Goal: Information Seeking & Learning: Learn about a topic

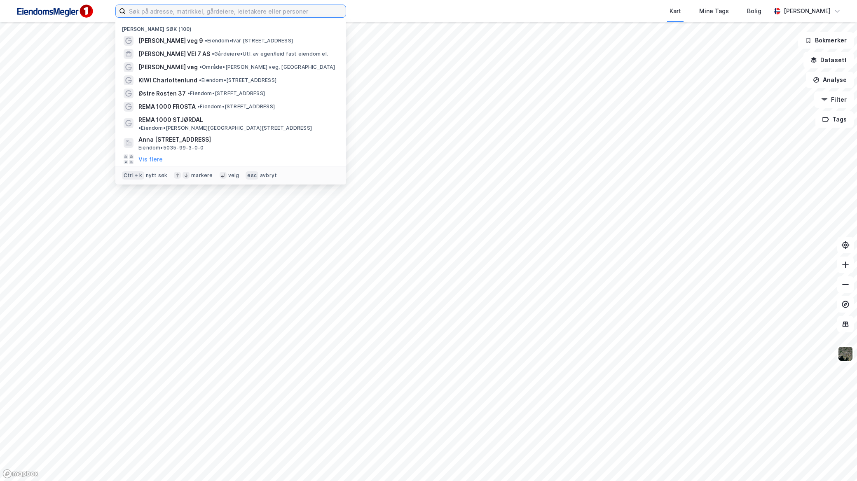
click at [144, 9] on input at bounding box center [236, 11] width 220 height 12
click at [174, 40] on span "[PERSON_NAME] veg 9" at bounding box center [170, 41] width 65 height 10
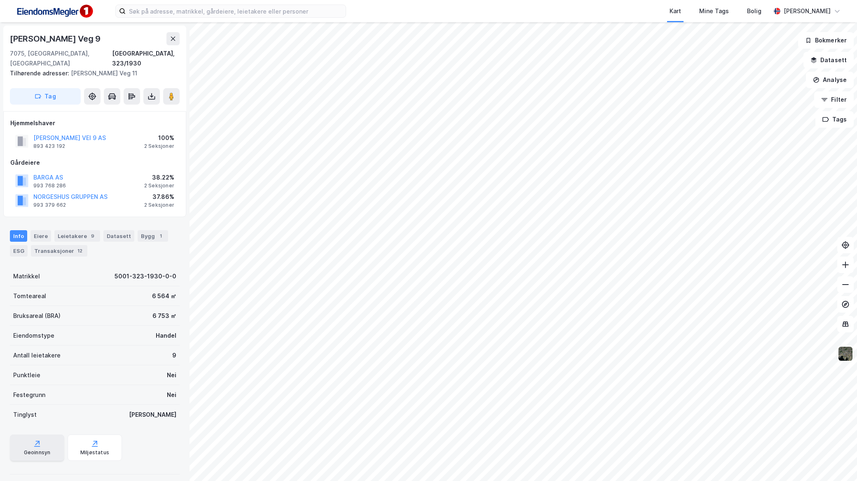
click at [40, 435] on div "Geoinnsyn" at bounding box center [37, 448] width 54 height 26
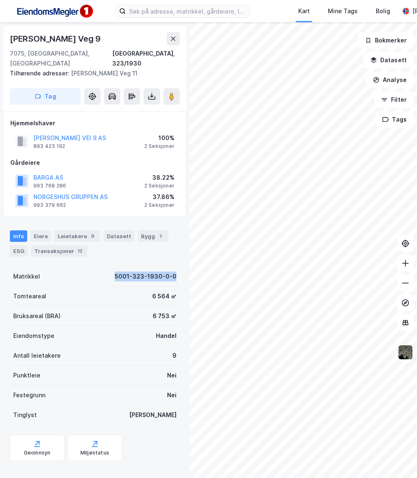
drag, startPoint x: 104, startPoint y: 265, endPoint x: 172, endPoint y: 260, distance: 67.8
click at [172, 267] on div "Matrikkel 5001-323-1930-0-0" at bounding box center [95, 277] width 170 height 20
copy div "5001-323-1930-0-0"
